Goal: Information Seeking & Learning: Learn about a topic

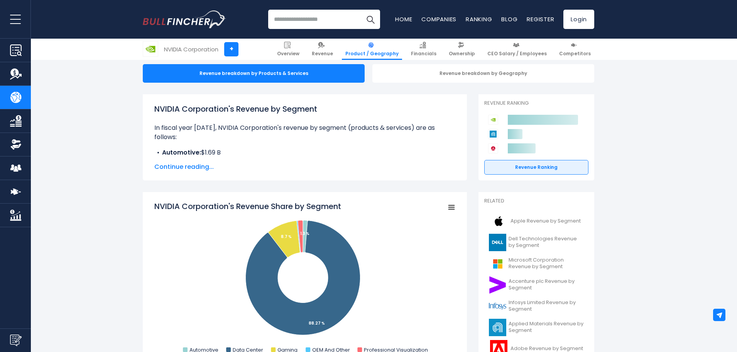
scroll to position [90, 0]
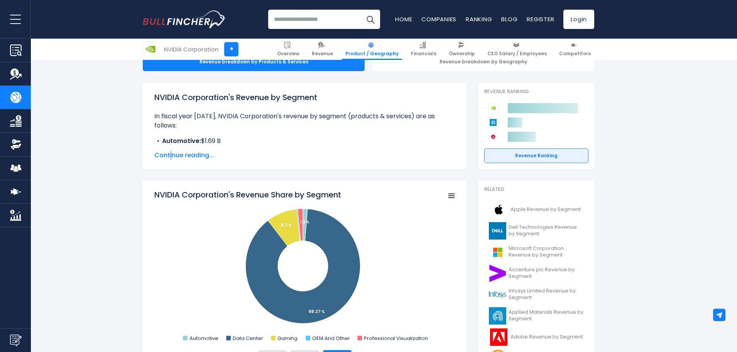
click at [171, 156] on span "Continue reading..." at bounding box center [304, 155] width 301 height 9
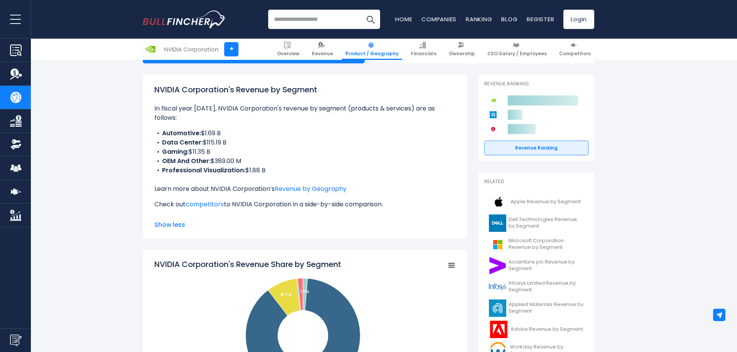
scroll to position [101, 0]
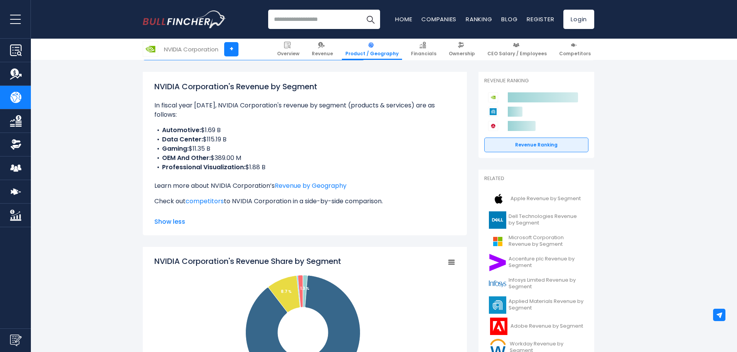
drag, startPoint x: 341, startPoint y: 134, endPoint x: 345, endPoint y: 146, distance: 11.8
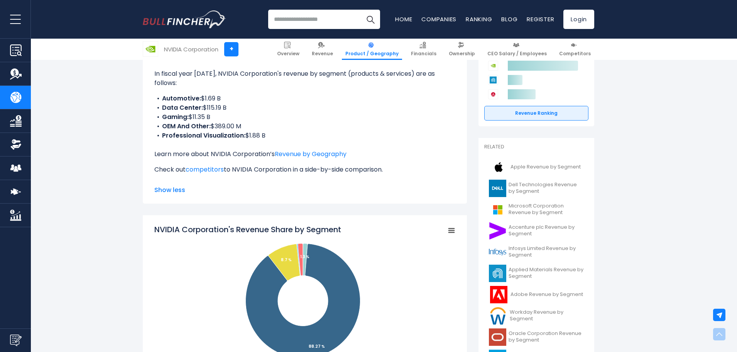
drag, startPoint x: 345, startPoint y: 100, endPoint x: 355, endPoint y: 115, distance: 17.2
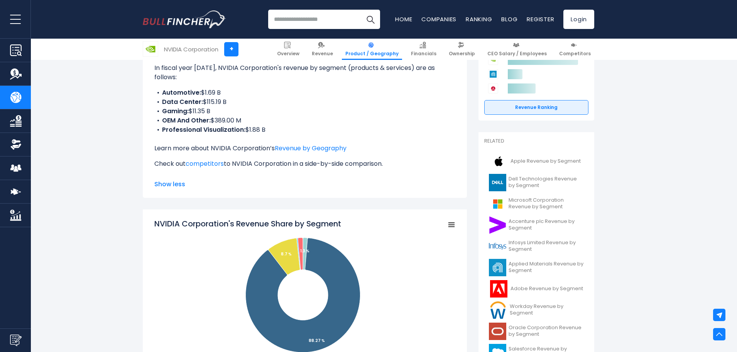
drag, startPoint x: 410, startPoint y: 120, endPoint x: 402, endPoint y: 122, distance: 8.3
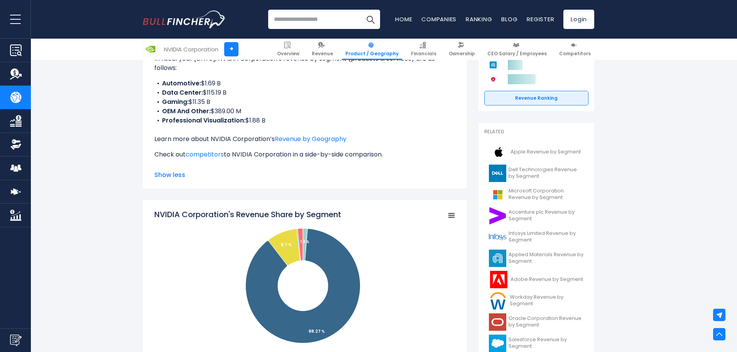
scroll to position [204, 0]
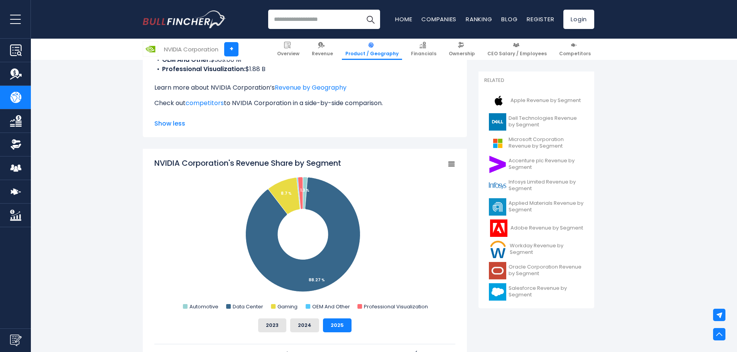
drag, startPoint x: 382, startPoint y: 187, endPoint x: 390, endPoint y: 227, distance: 40.9
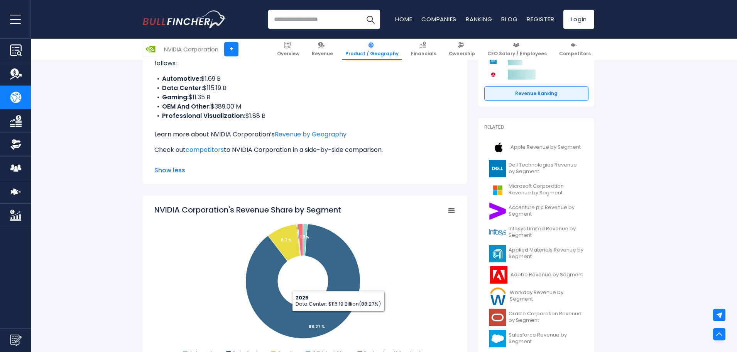
drag, startPoint x: 415, startPoint y: 176, endPoint x: 397, endPoint y: 153, distance: 29.4
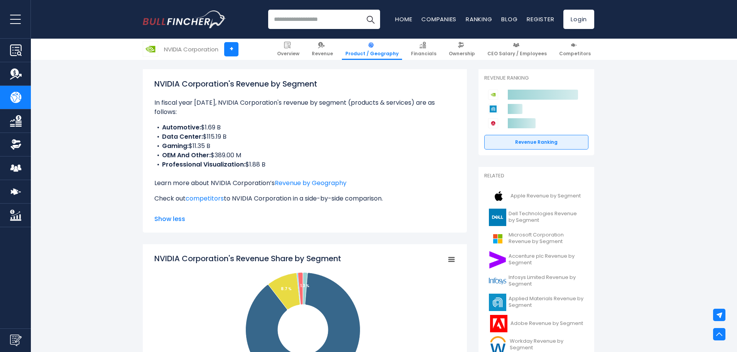
drag, startPoint x: 278, startPoint y: 132, endPoint x: 276, endPoint y: 110, distance: 22.0
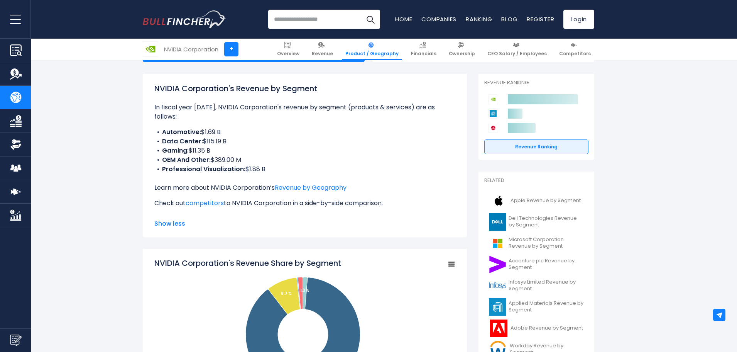
drag, startPoint x: 216, startPoint y: 143, endPoint x: 191, endPoint y: 144, distance: 25.5
click at [190, 146] on li "Gaming: $11.35 B" at bounding box center [304, 150] width 301 height 9
click at [259, 137] on li "Data Center: $115.19 B" at bounding box center [304, 141] width 301 height 9
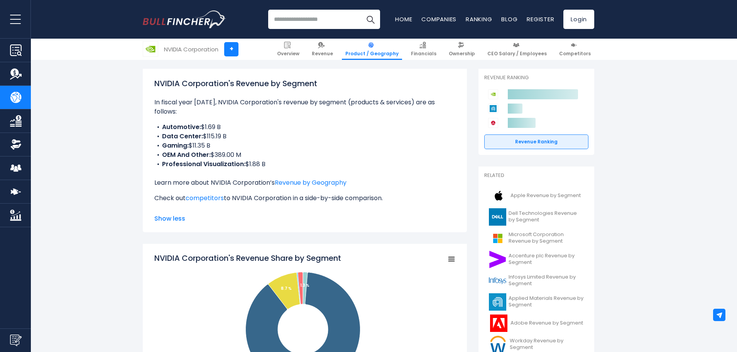
drag, startPoint x: 441, startPoint y: 134, endPoint x: 446, endPoint y: 163, distance: 30.2
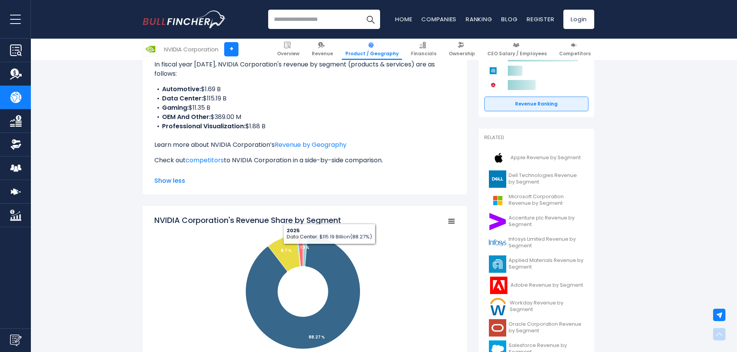
drag, startPoint x: 379, startPoint y: 189, endPoint x: 291, endPoint y: 301, distance: 142.6
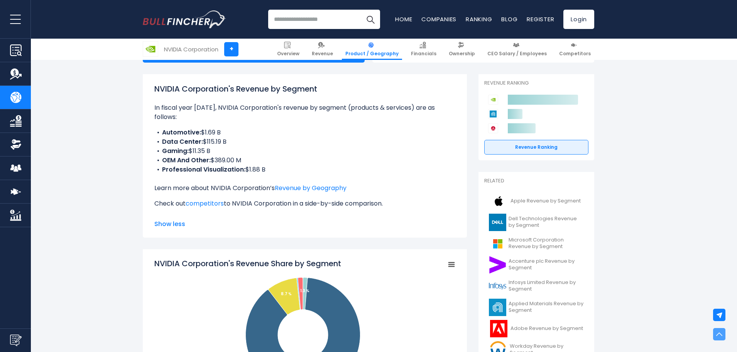
scroll to position [86, 0]
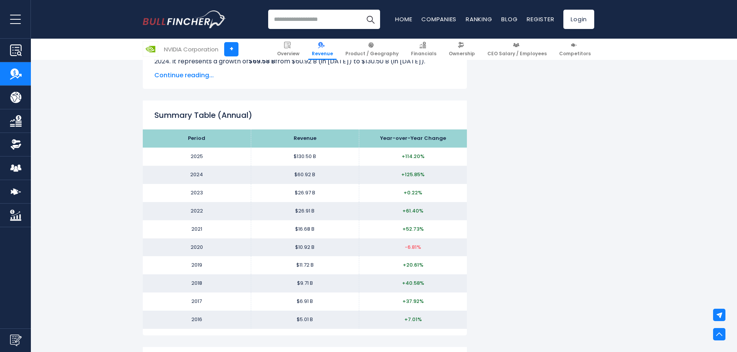
scroll to position [706, 0]
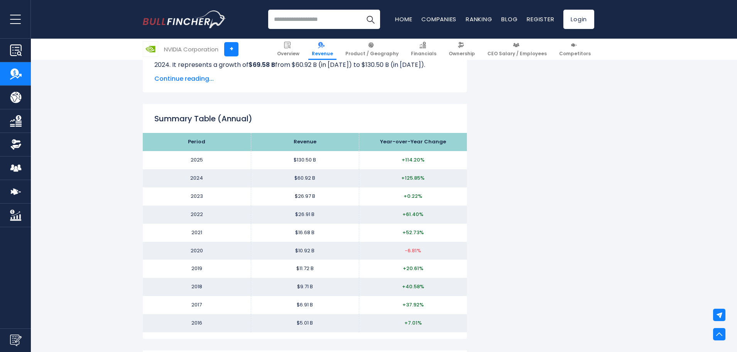
drag, startPoint x: 509, startPoint y: 218, endPoint x: 516, endPoint y: 233, distance: 16.9
